Goal: Information Seeking & Learning: Find specific page/section

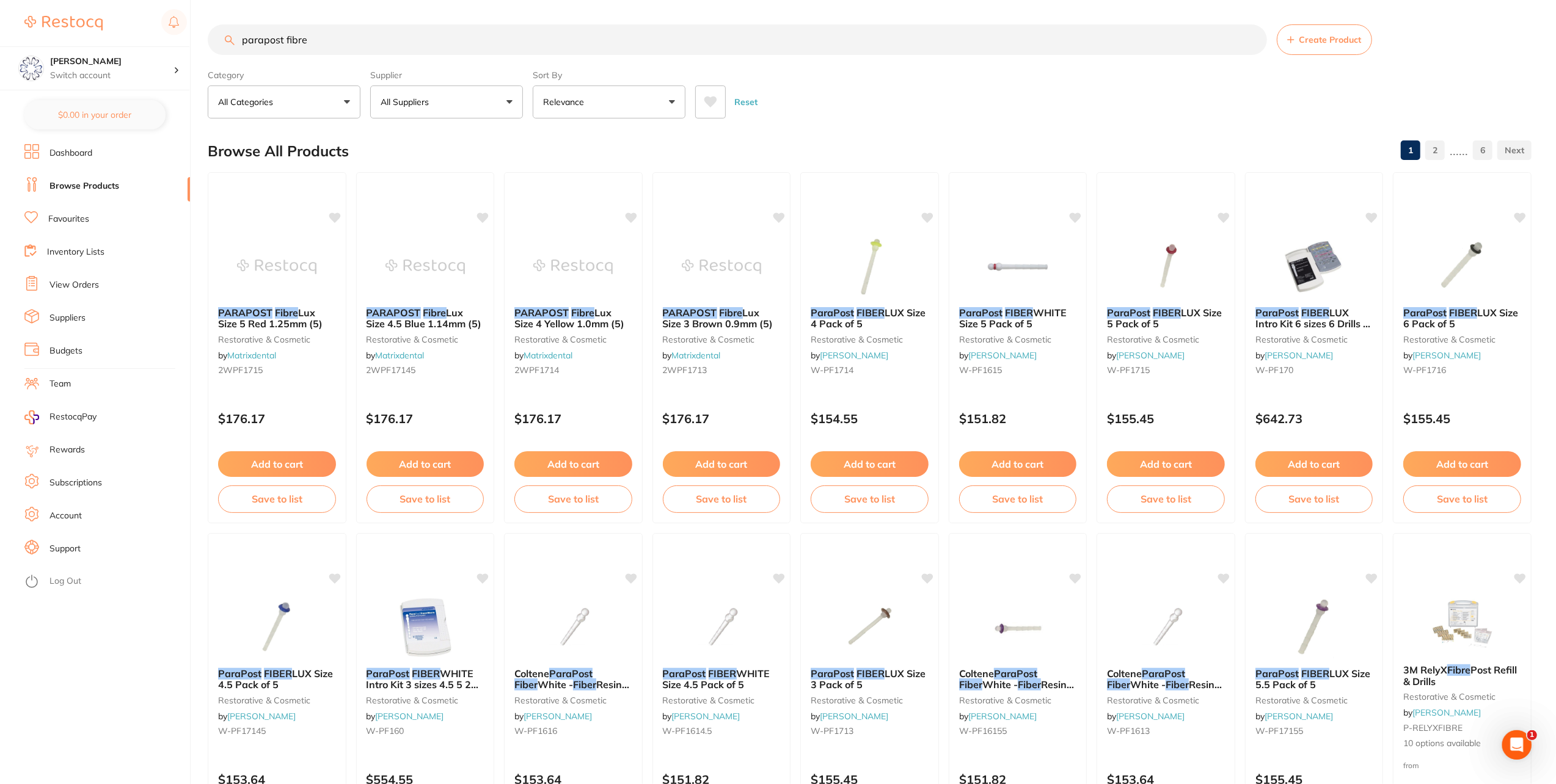
drag, startPoint x: 368, startPoint y: 39, endPoint x: 234, endPoint y: 30, distance: 134.3
click at [234, 30] on input "parapost fibre" at bounding box center [738, 40] width 1059 height 30
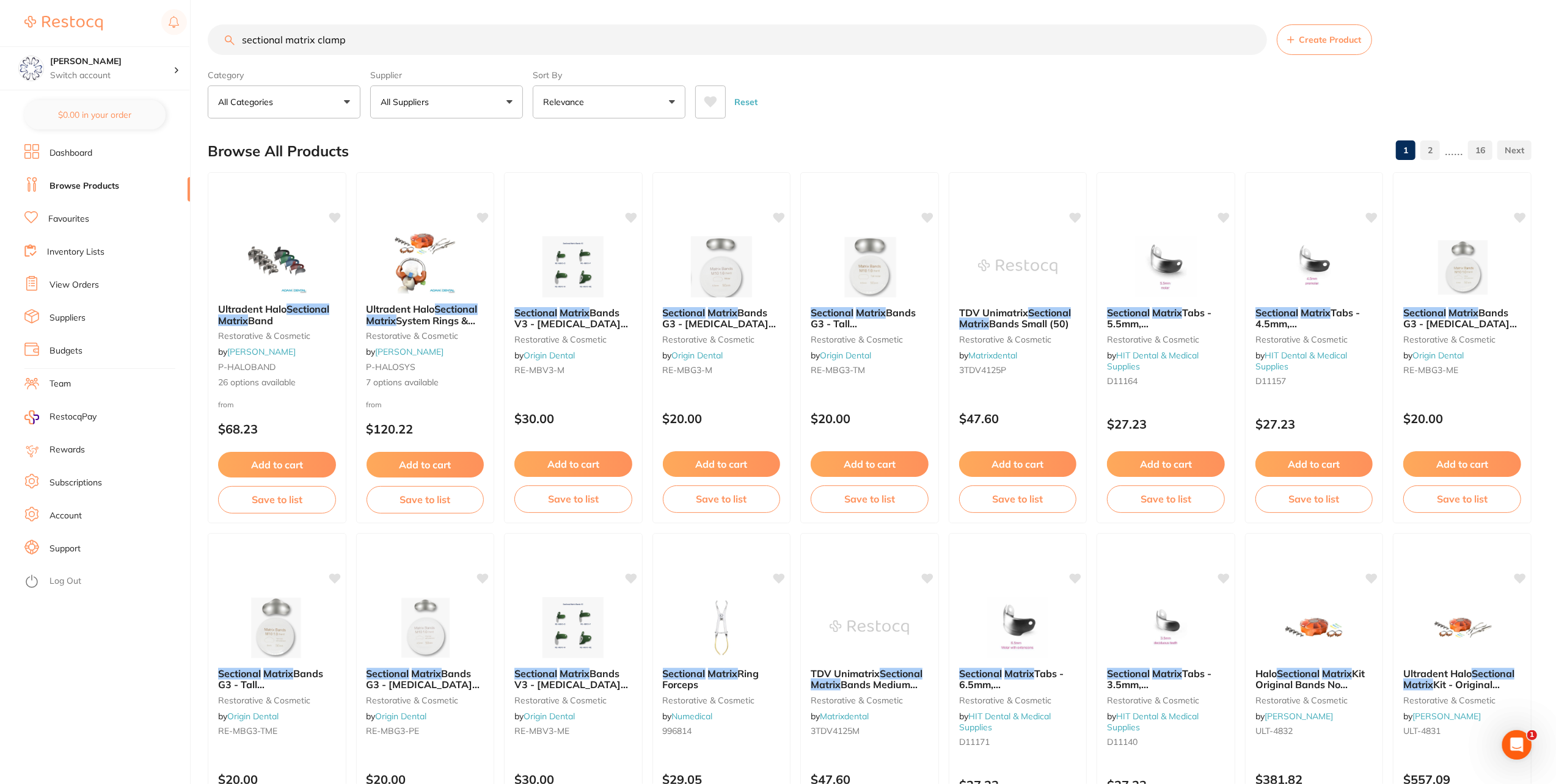
drag, startPoint x: 318, startPoint y: 41, endPoint x: 378, endPoint y: 44, distance: 60.1
click at [378, 44] on input "sectional matrix clamp" at bounding box center [738, 40] width 1059 height 30
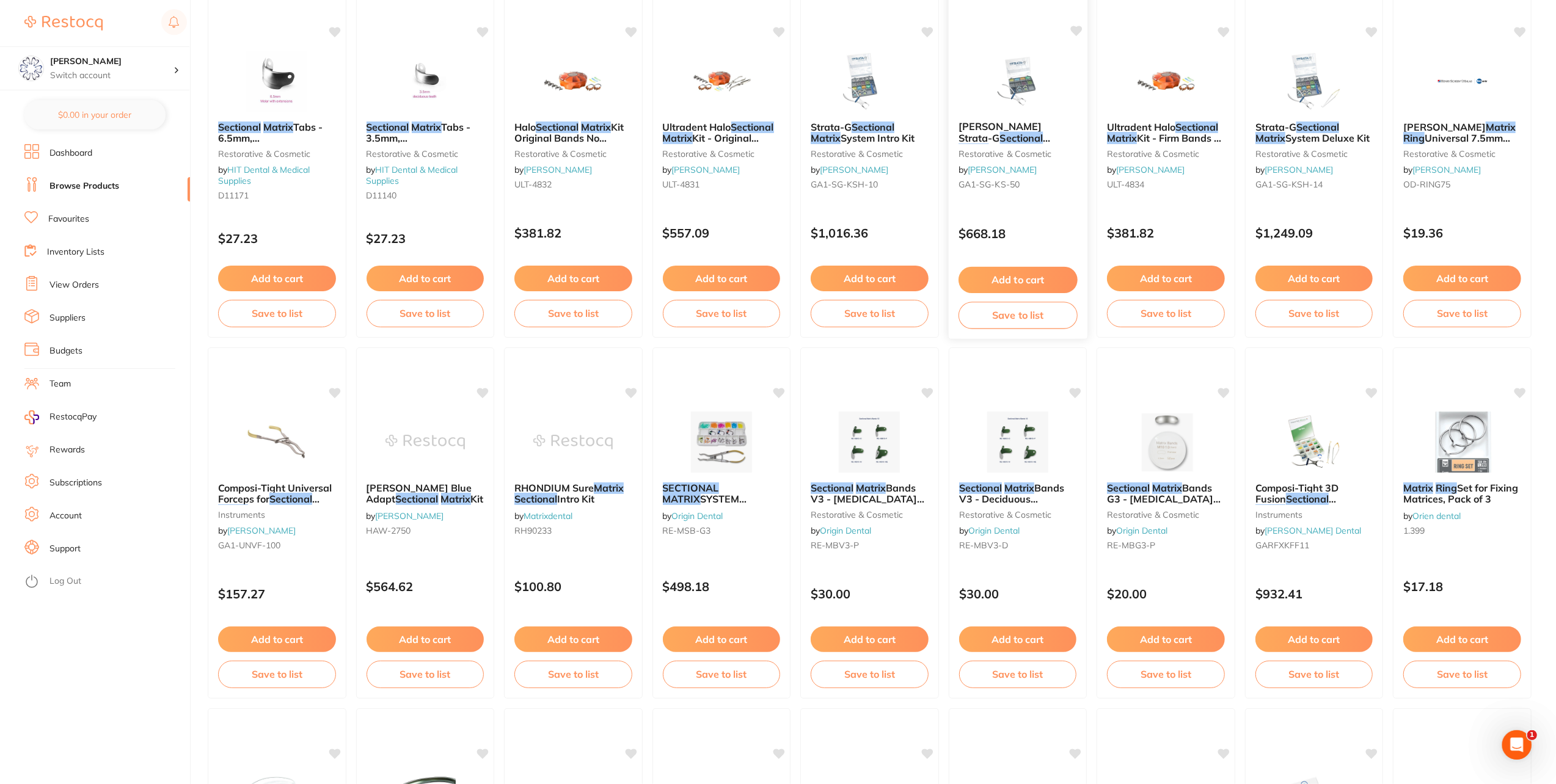
scroll to position [916, 0]
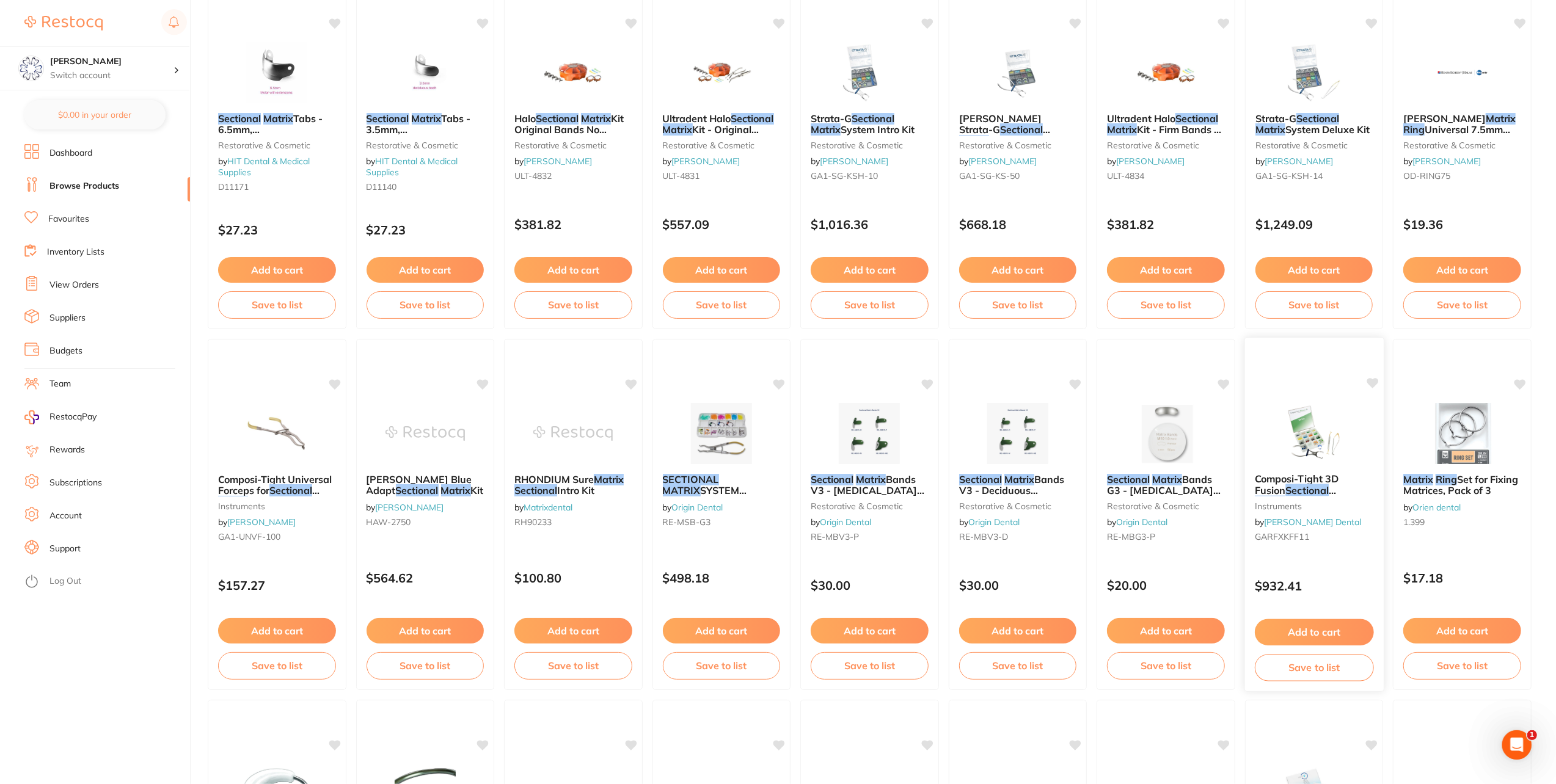
click at [1328, 481] on span "Composi-Tight 3D Fusion" at bounding box center [1296, 485] width 83 height 24
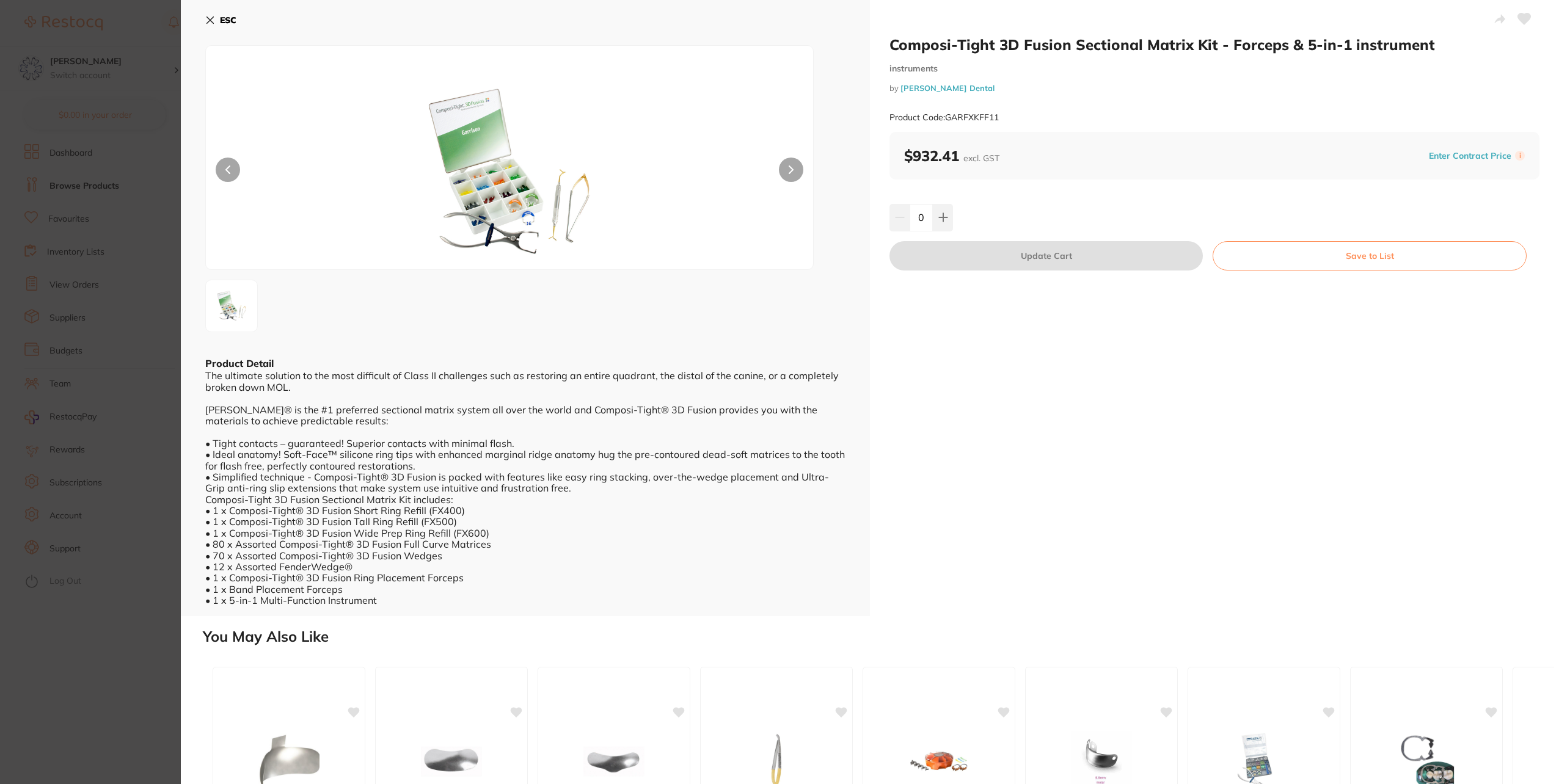
click at [229, 22] on b "ESC" at bounding box center [228, 20] width 17 height 11
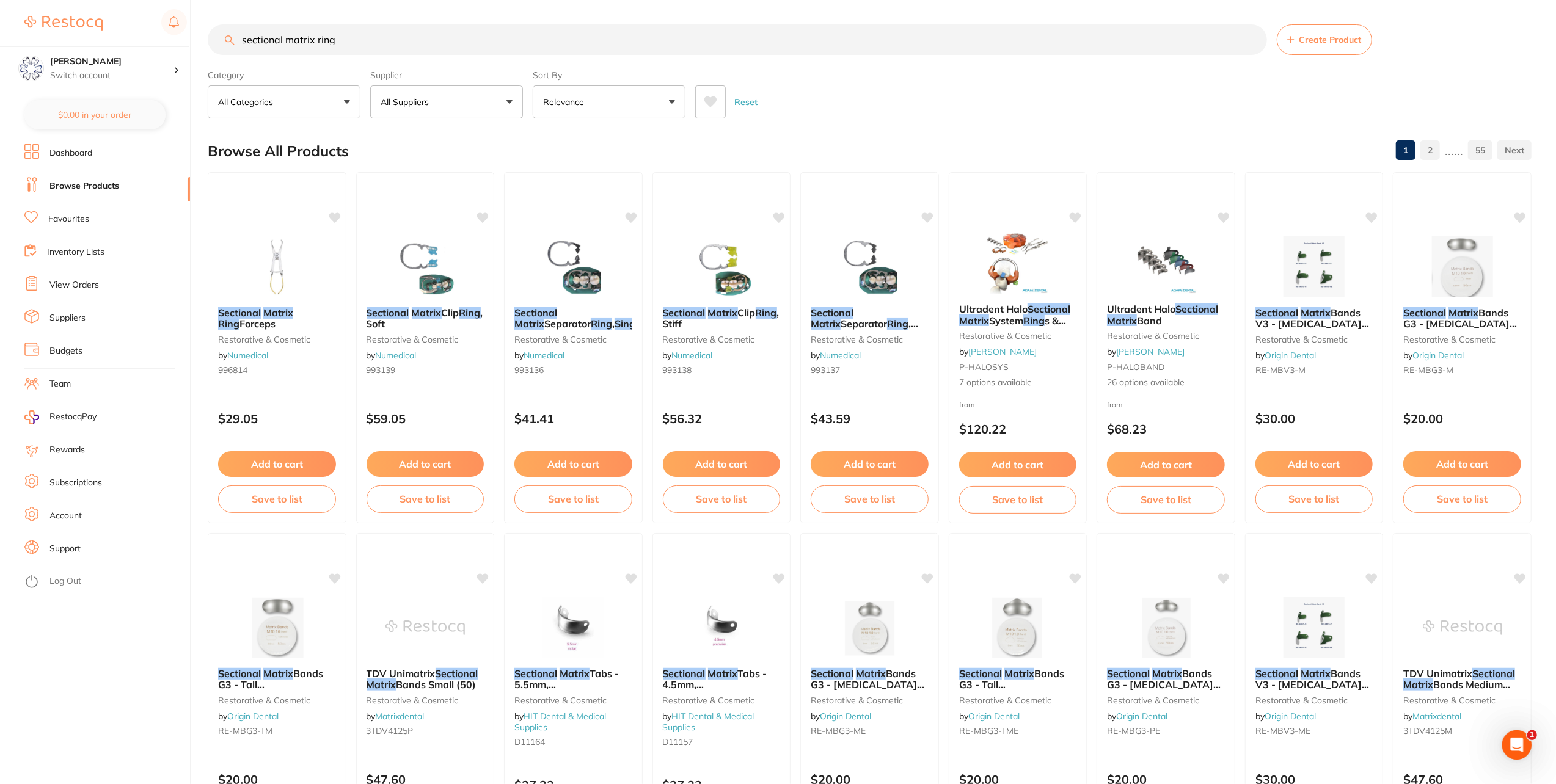
drag, startPoint x: 363, startPoint y: 47, endPoint x: 200, endPoint y: 41, distance: 163.1
click at [200, 41] on div "$104.50 Eumundi Dental Switch account Eumundi Dental $0.00 in your order Dashbo…" at bounding box center [778, 392] width 1556 height 784
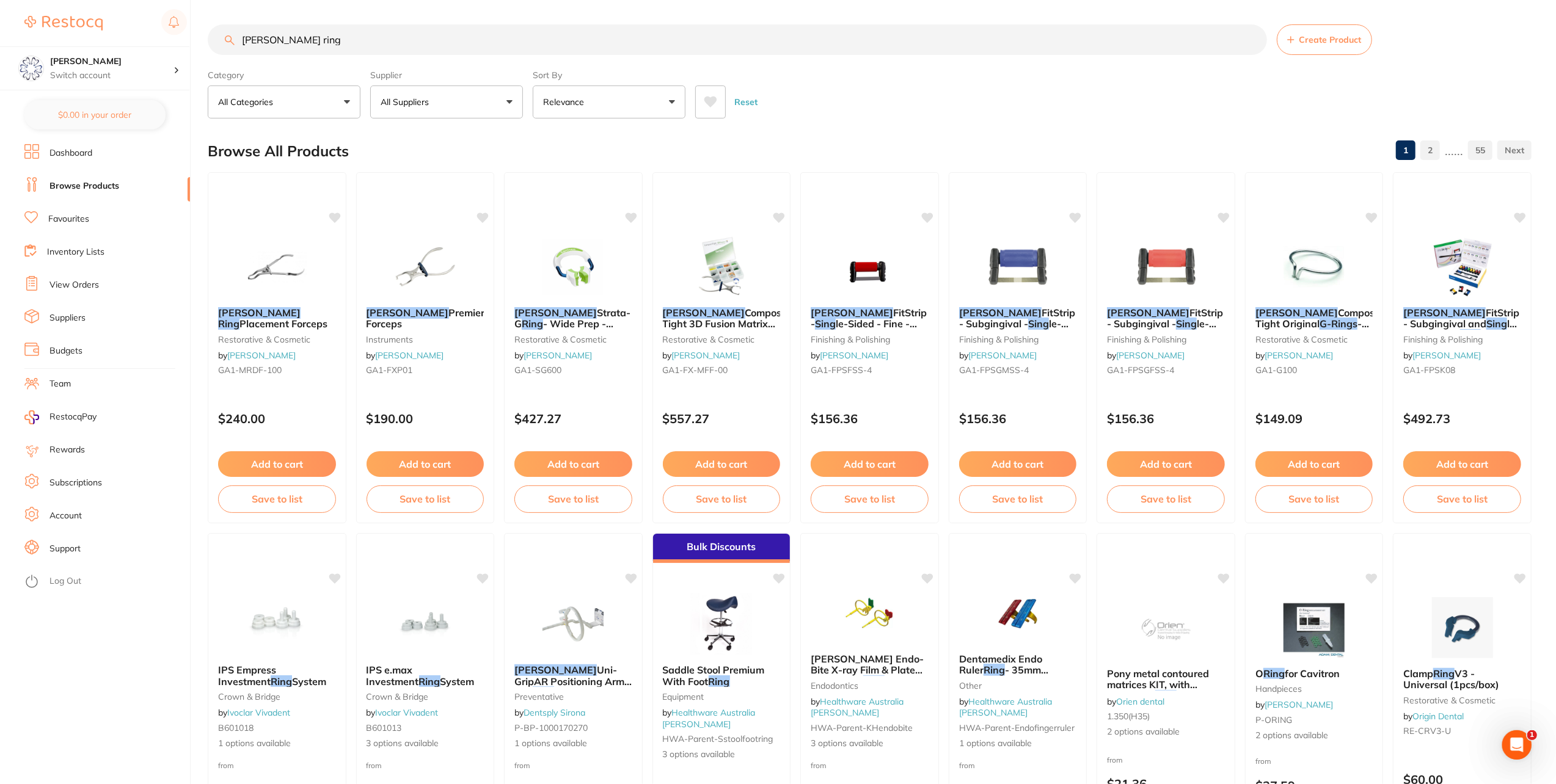
drag, startPoint x: 333, startPoint y: 36, endPoint x: 115, endPoint y: 6, distance: 220.1
click at [115, 6] on div "$104.50 Eumundi Dental Switch account Eumundi Dental $0.00 in your order Dashbo…" at bounding box center [778, 392] width 1556 height 784
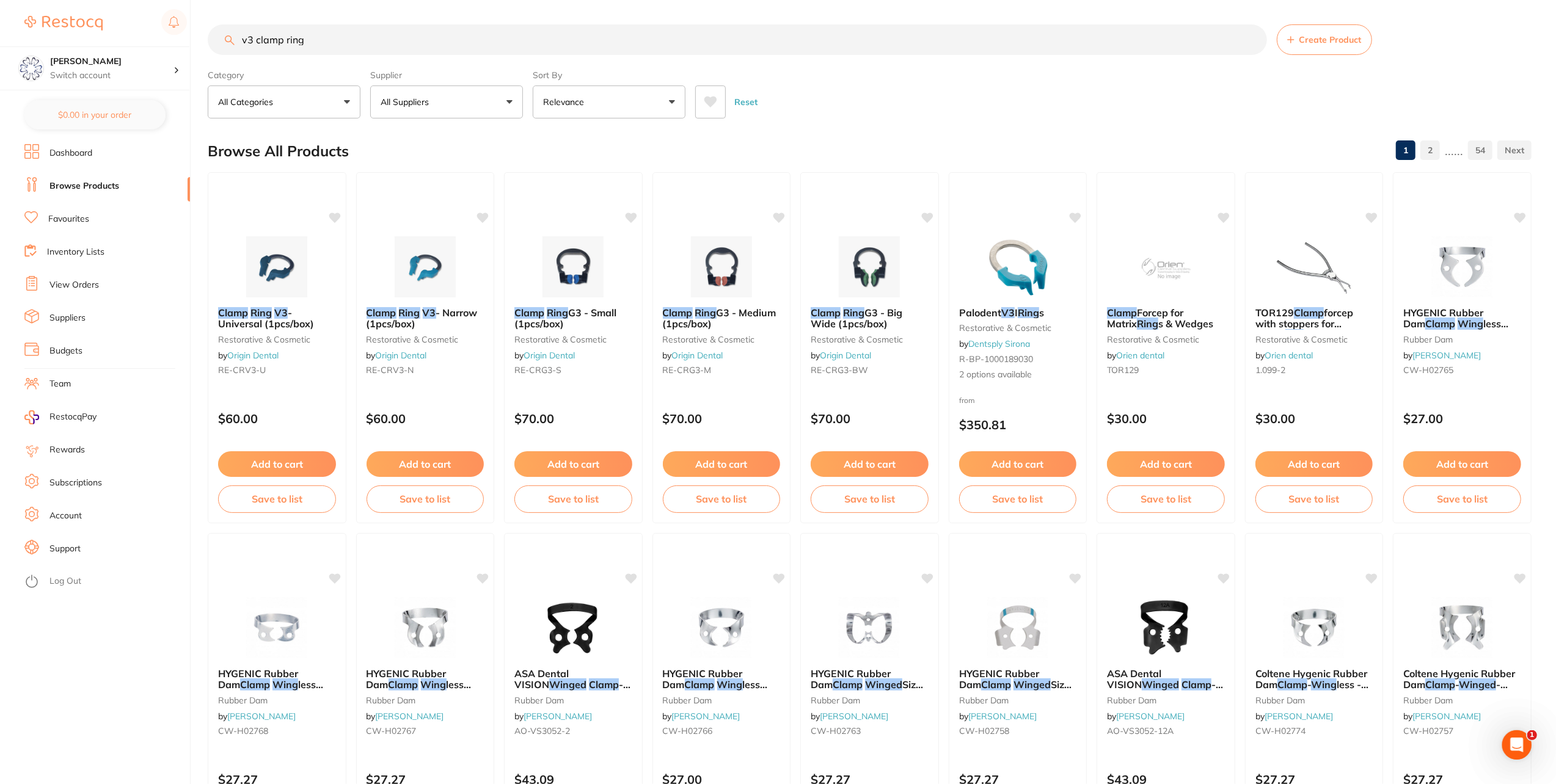
drag, startPoint x: 290, startPoint y: 37, endPoint x: 383, endPoint y: 43, distance: 93.2
click at [383, 43] on input "v3 clamp ring" at bounding box center [738, 40] width 1059 height 30
click at [256, 40] on input "v3 clamp ring" at bounding box center [738, 40] width 1059 height 30
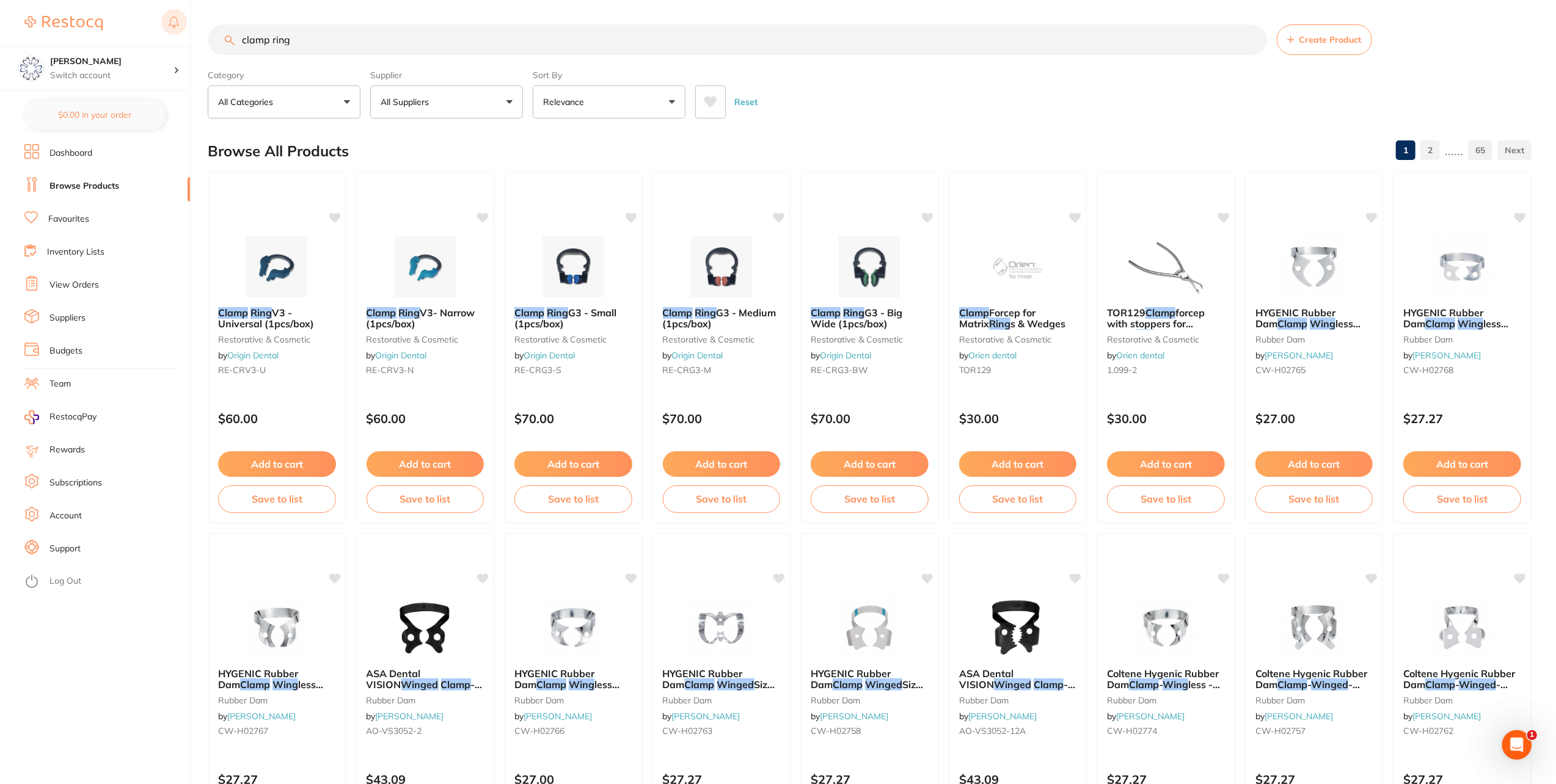
drag, startPoint x: 311, startPoint y: 30, endPoint x: 164, endPoint y: 28, distance: 147.0
click at [164, 28] on div "$104.50 Eumundi Dental Switch account Eumundi Dental $0.00 in your order Dashbo…" at bounding box center [778, 392] width 1556 height 784
type input "sectional matrix ring"
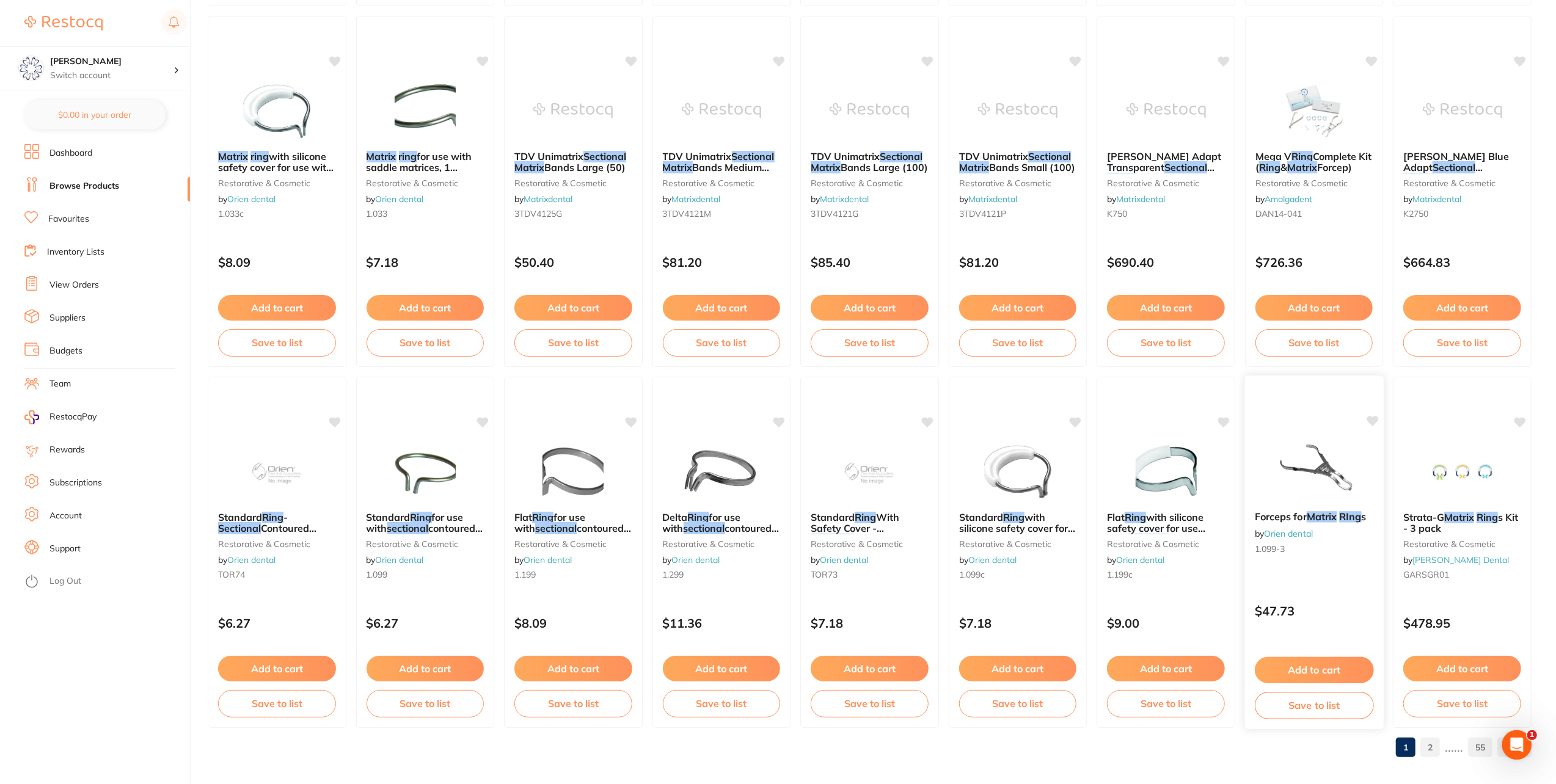
scroll to position [1607, 0]
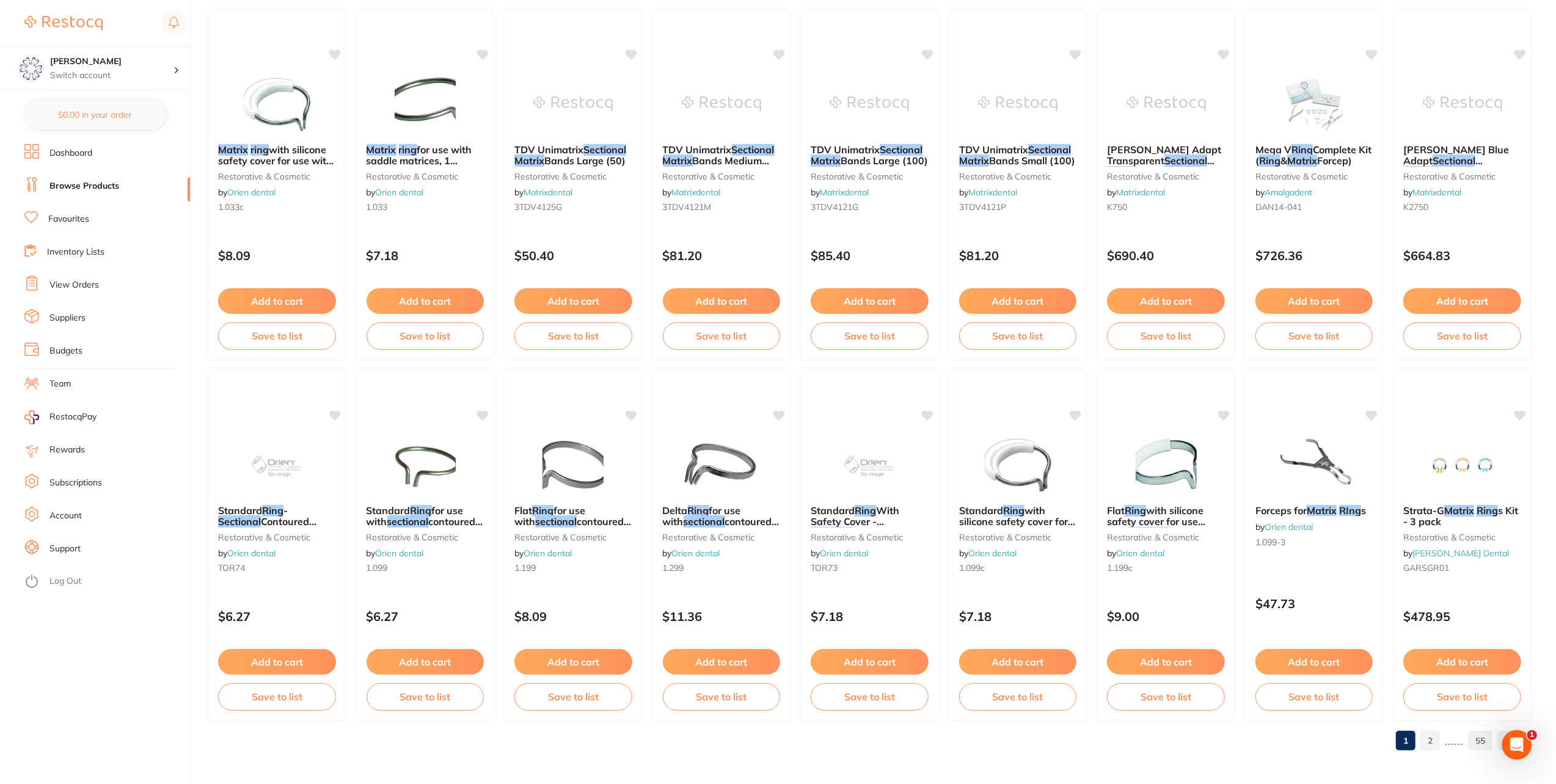
click at [1427, 736] on link "2" at bounding box center [1430, 740] width 20 height 25
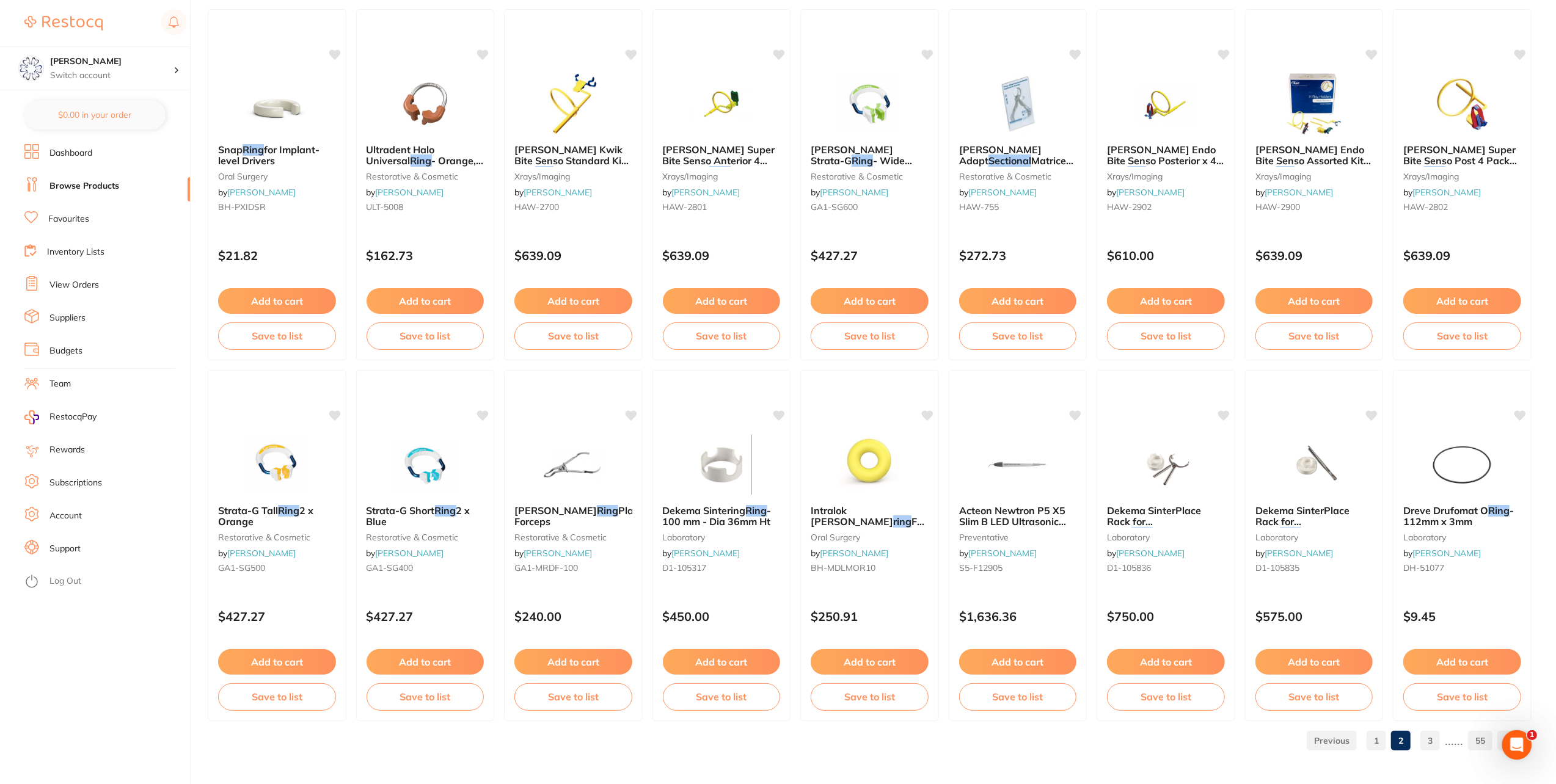
click at [1425, 744] on link "3" at bounding box center [1430, 740] width 20 height 25
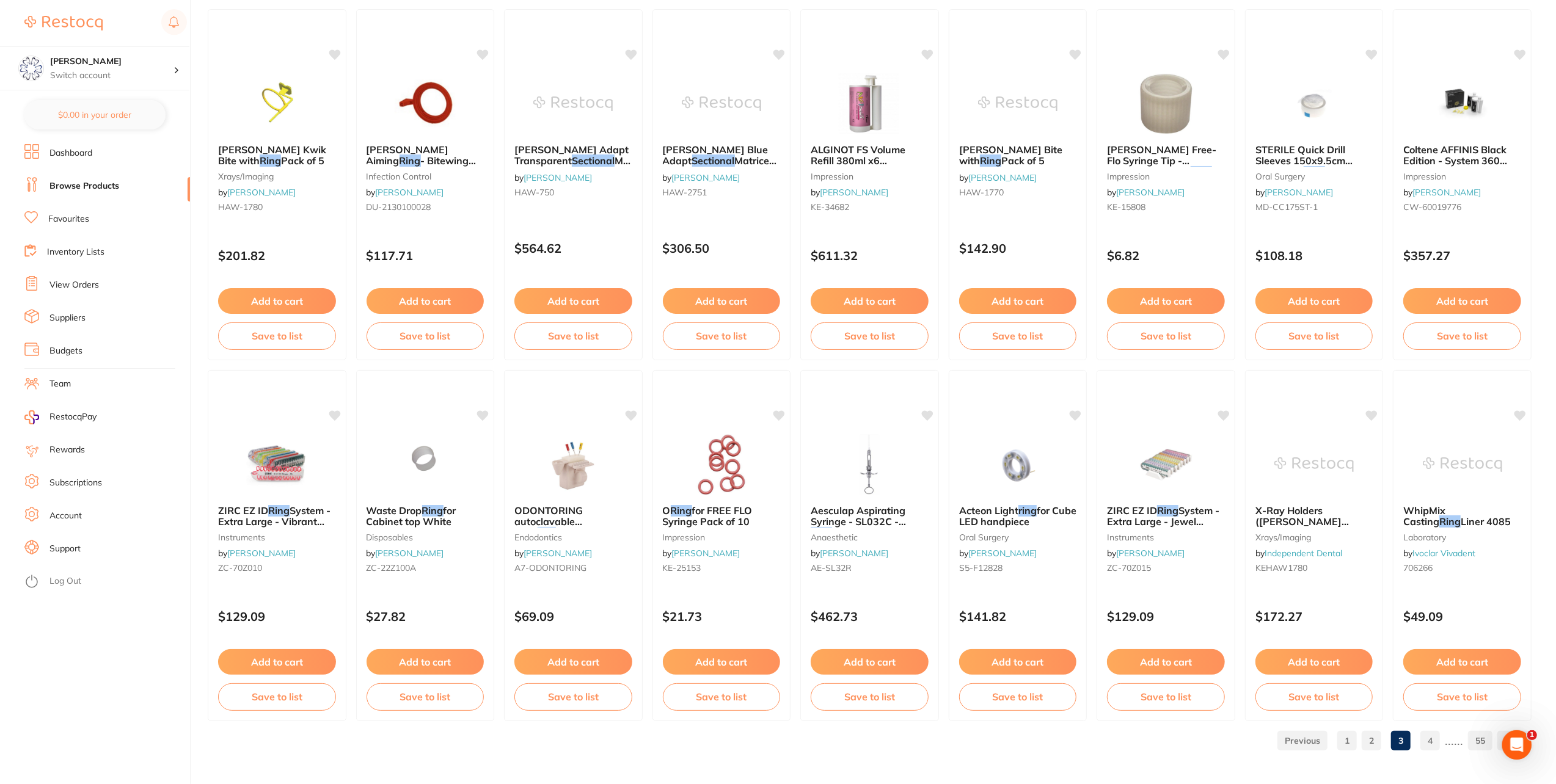
click at [1427, 740] on link "4" at bounding box center [1430, 740] width 20 height 25
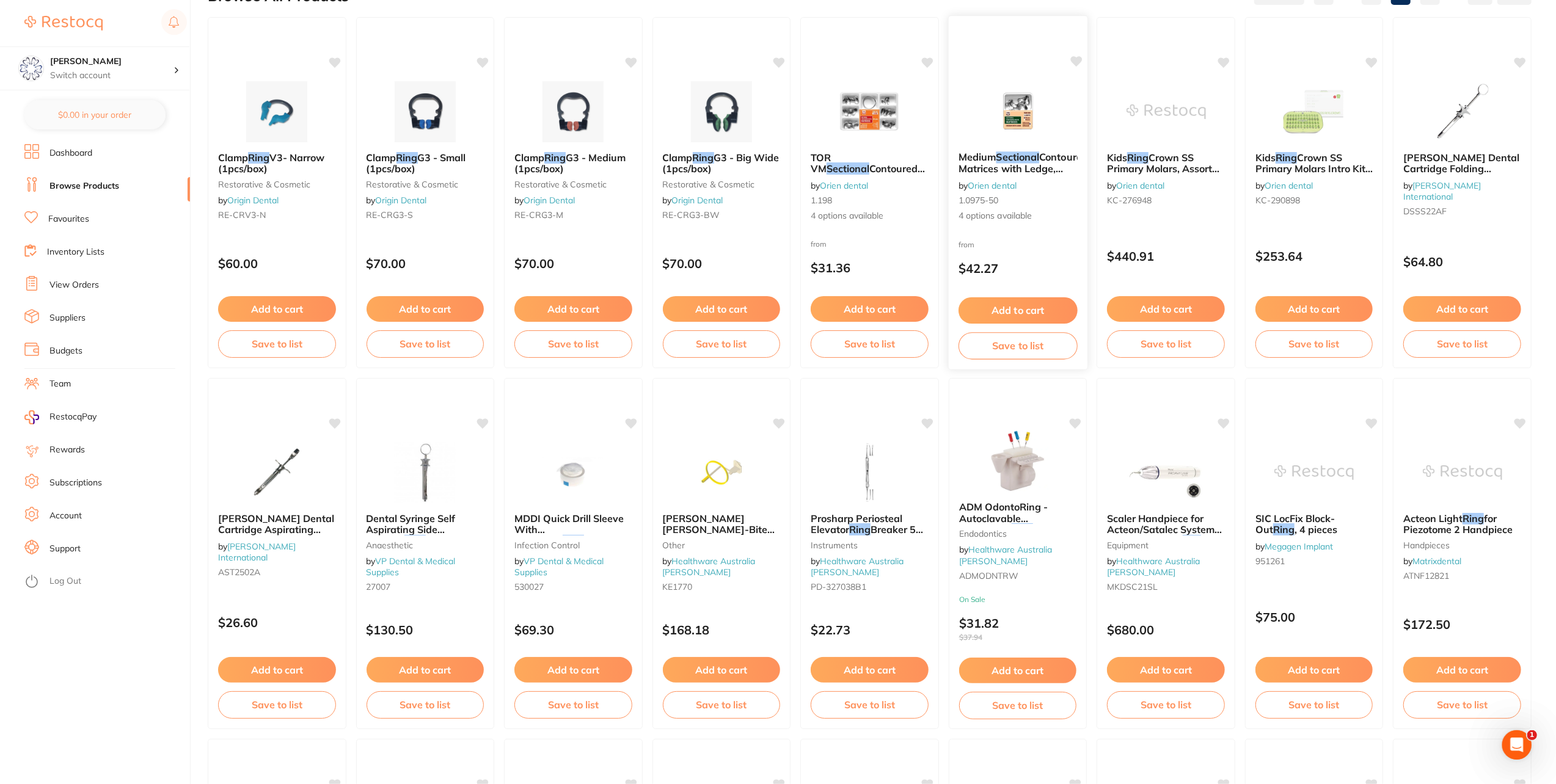
scroll to position [244, 0]
